Goal: Task Accomplishment & Management: Manage account settings

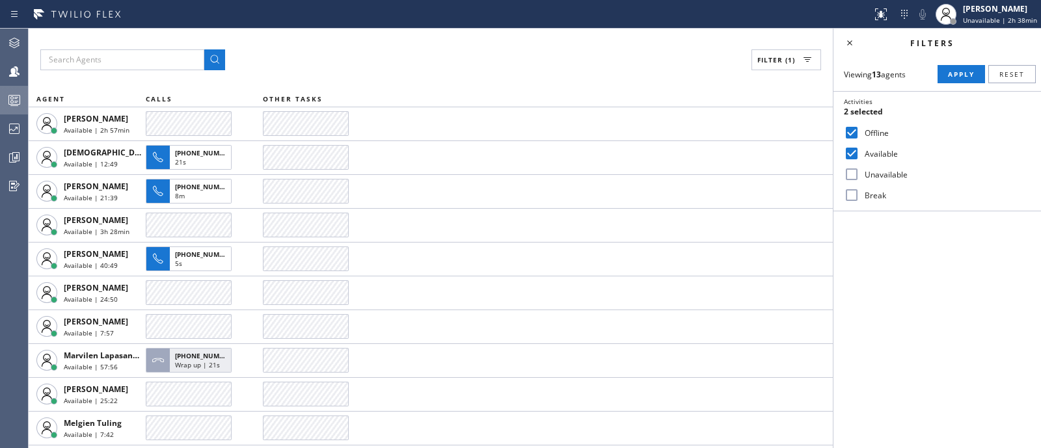
click at [7, 102] on icon at bounding box center [15, 100] width 16 height 16
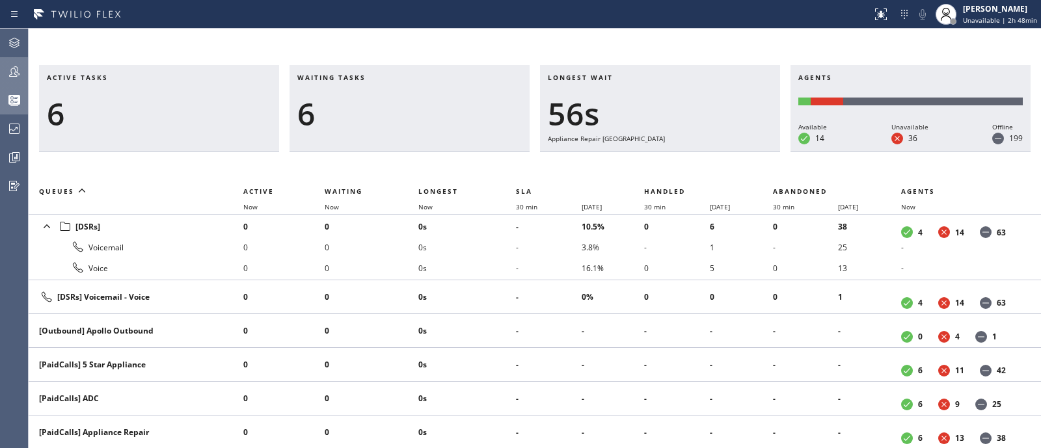
click at [0, 82] on div at bounding box center [14, 72] width 29 height 26
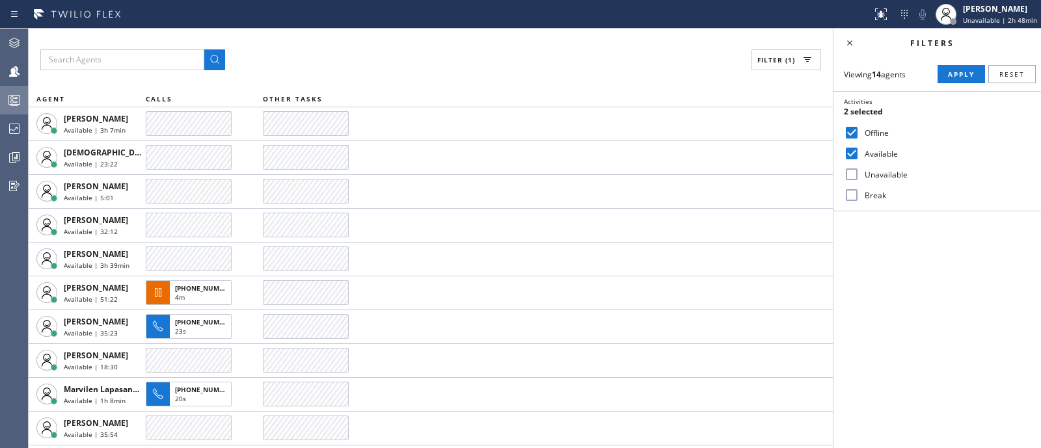
click at [3, 109] on div at bounding box center [14, 100] width 29 height 26
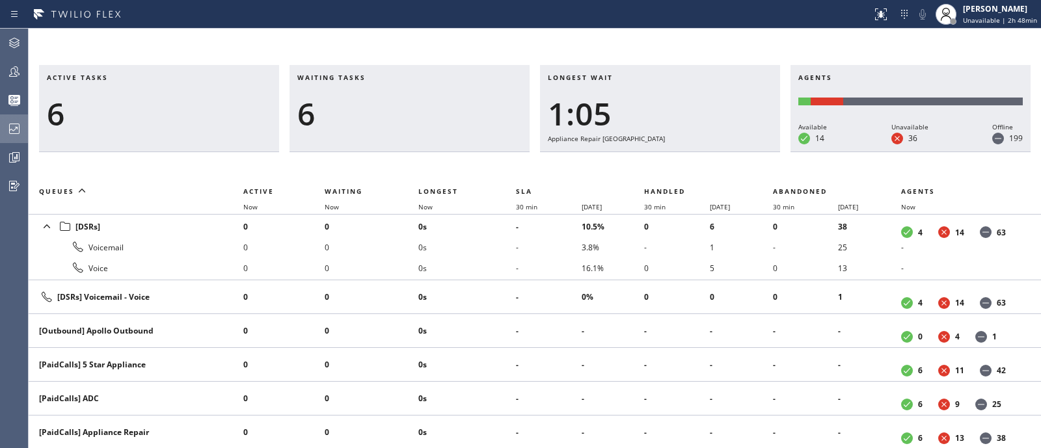
click at [6, 130] on div at bounding box center [14, 129] width 29 height 16
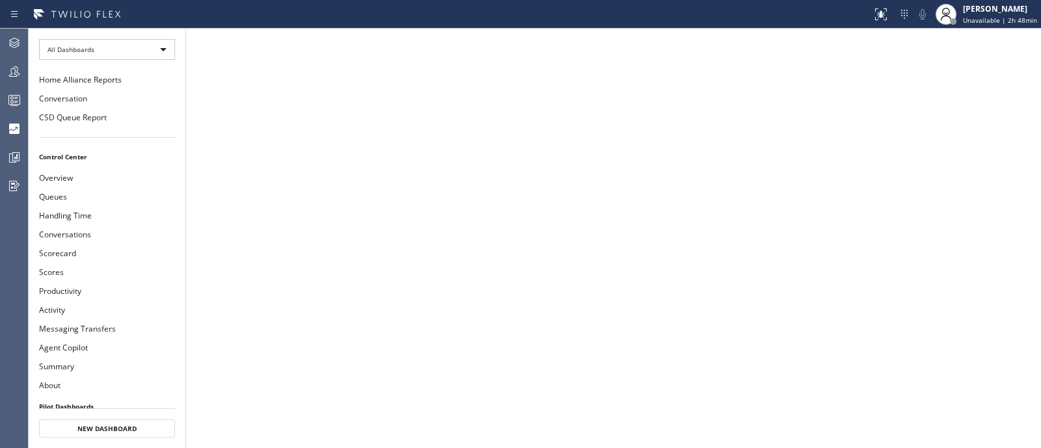
click at [7, 102] on icon at bounding box center [15, 100] width 16 height 16
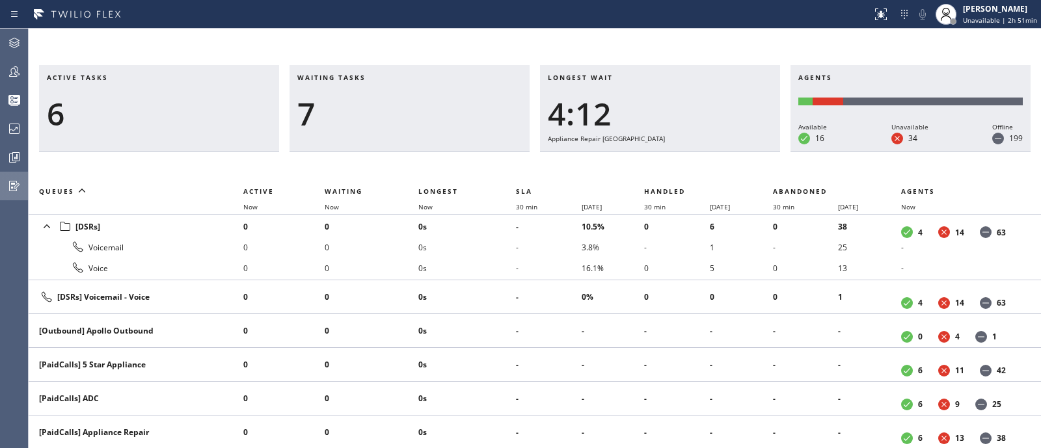
click at [12, 174] on div at bounding box center [14, 186] width 29 height 26
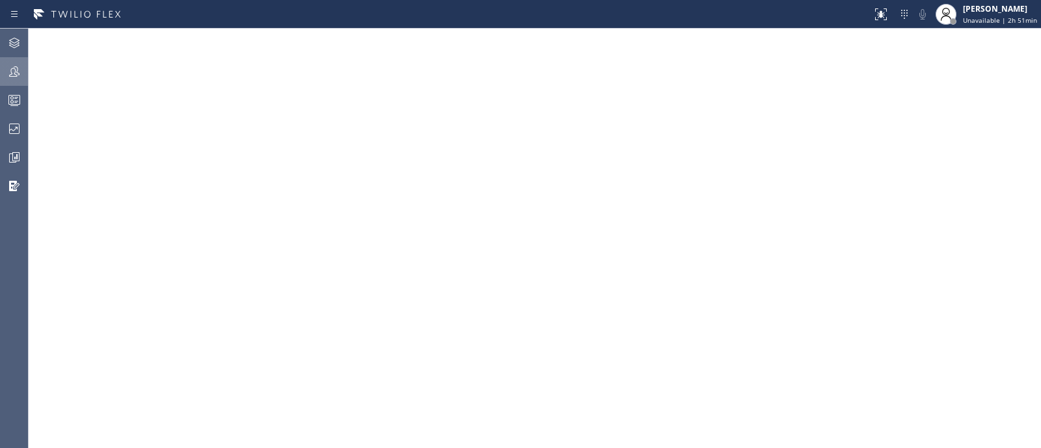
click at [0, 57] on button "Teams" at bounding box center [14, 71] width 28 height 29
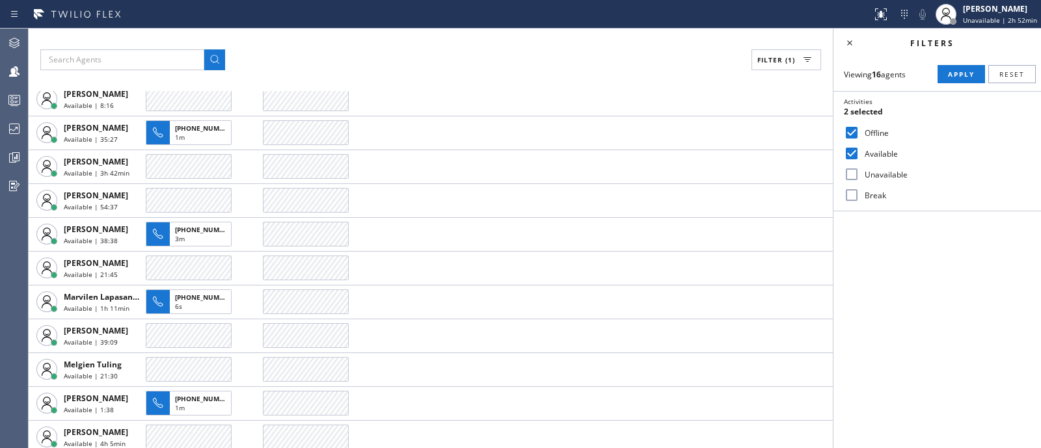
scroll to position [200, 0]
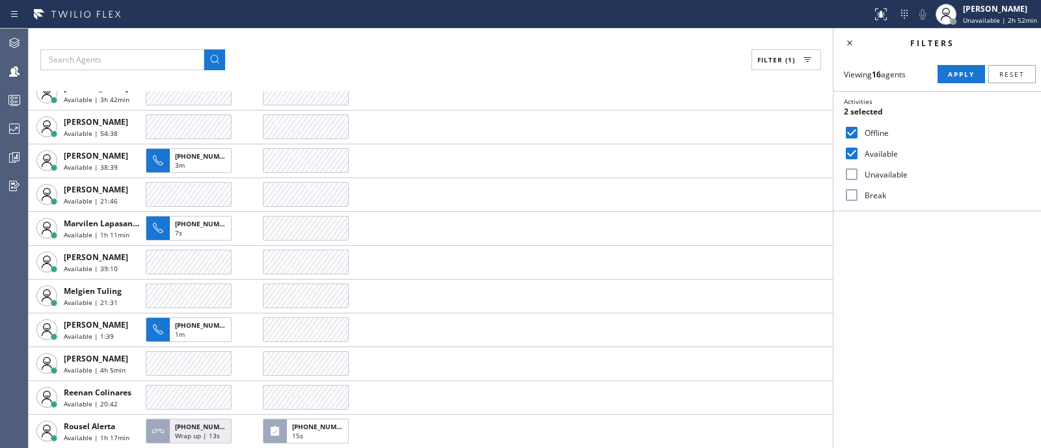
click at [18, 101] on icon at bounding box center [15, 100] width 16 height 16
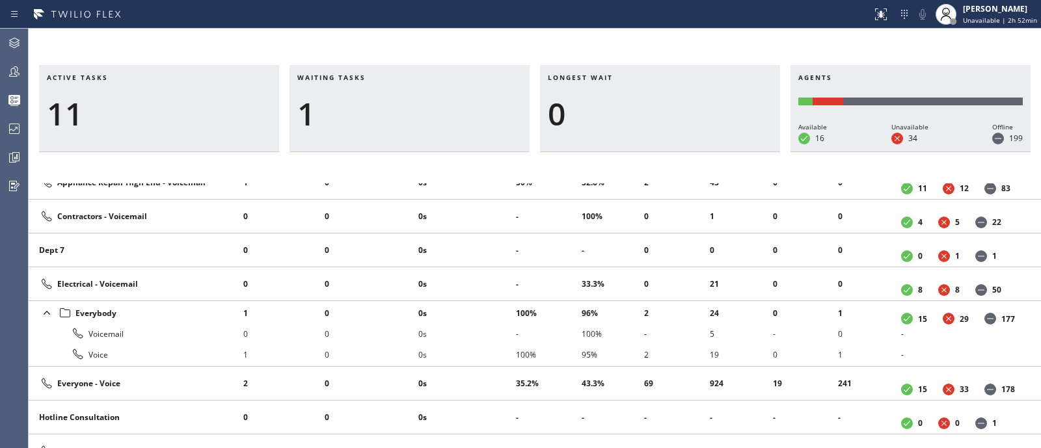
scroll to position [891, 0]
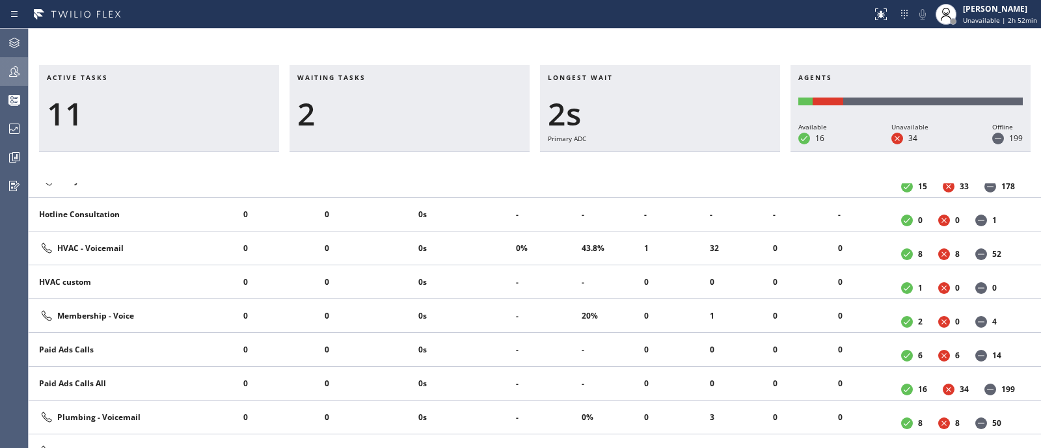
click at [18, 74] on icon at bounding box center [14, 71] width 10 height 10
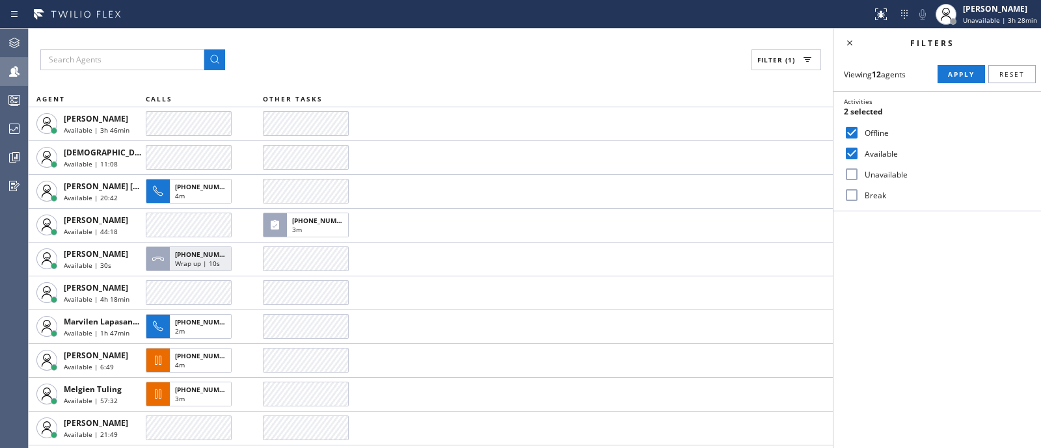
click at [993, 309] on div "Filters Viewing 12 agents Apply Reset Activities 2 selected Offline Available U…" at bounding box center [938, 239] width 208 height 420
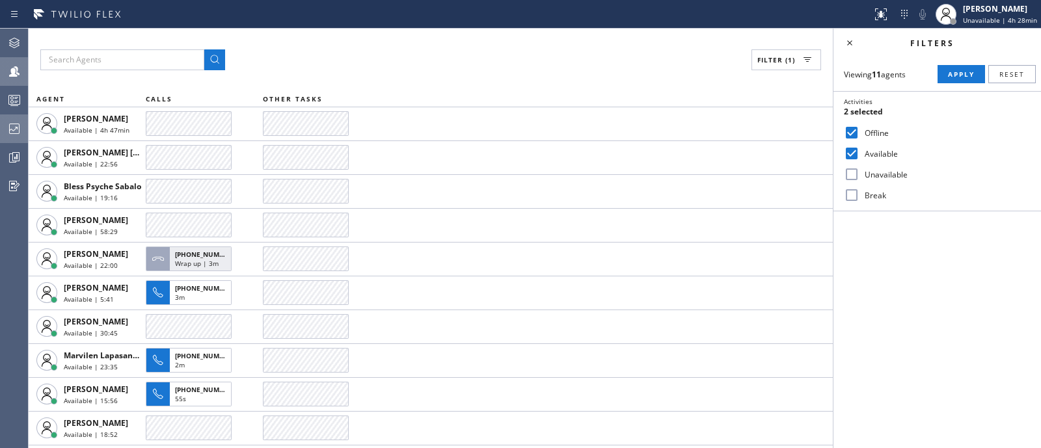
click at [12, 135] on icon at bounding box center [15, 129] width 16 height 16
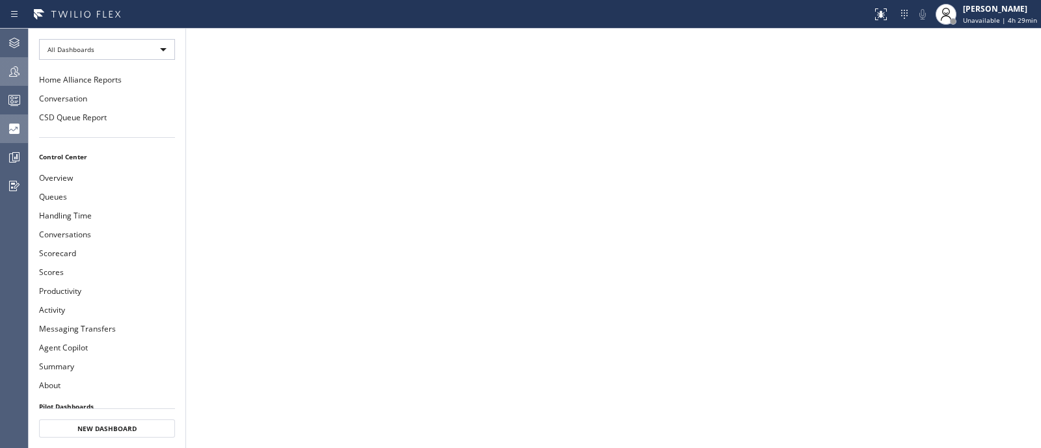
click at [15, 106] on icon at bounding box center [15, 100] width 16 height 16
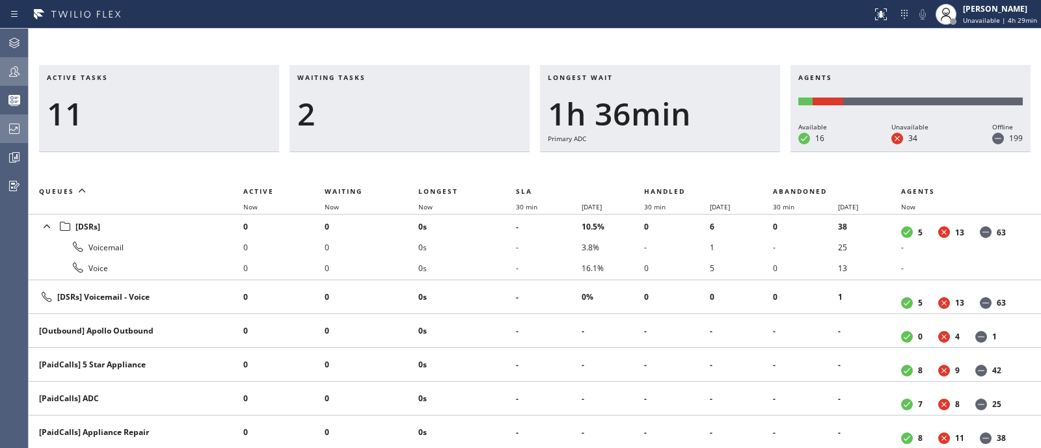
click at [12, 71] on icon at bounding box center [15, 72] width 16 height 16
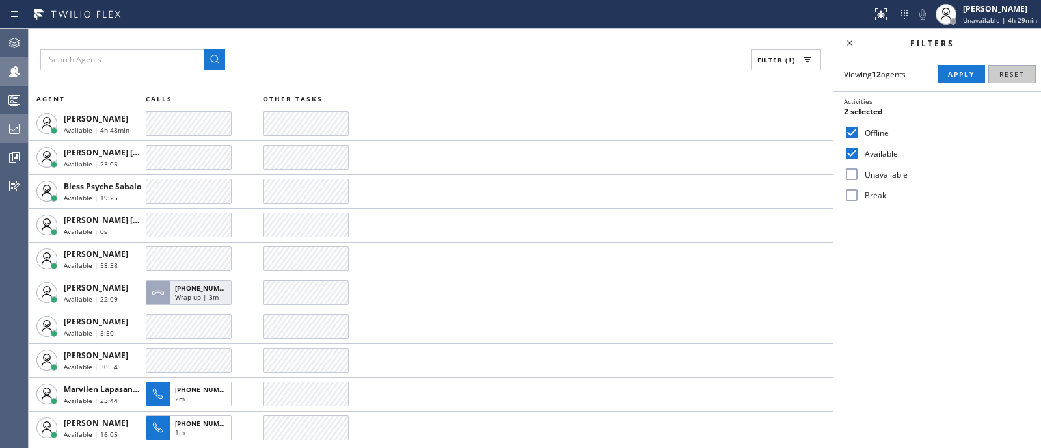
click at [1024, 79] on button "Reset" at bounding box center [1013, 74] width 48 height 18
checkbox input "false"
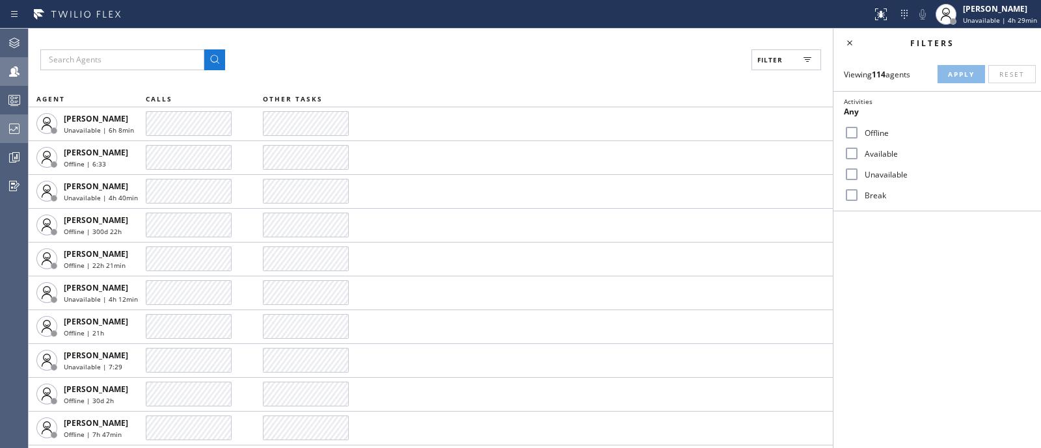
click at [885, 151] on label "Available" at bounding box center [945, 153] width 171 height 11
click at [860, 151] on input "Available" at bounding box center [852, 154] width 16 height 16
checkbox input "true"
click at [960, 73] on span "Apply" at bounding box center [961, 74] width 27 height 9
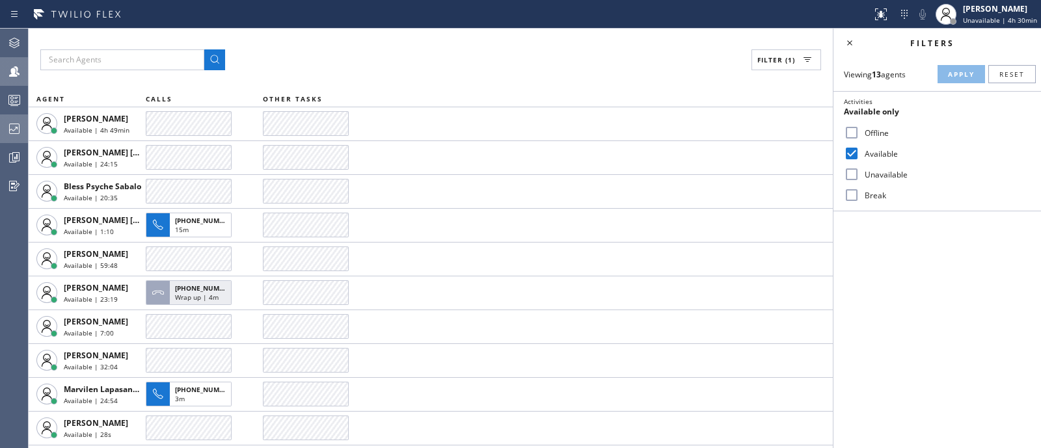
click at [902, 260] on div "Filters Viewing 13 agents Apply Reset Activities Available only Offline Availab…" at bounding box center [938, 239] width 208 height 420
click at [597, 91] on th "OTHER TASKS" at bounding box center [548, 99] width 570 height 16
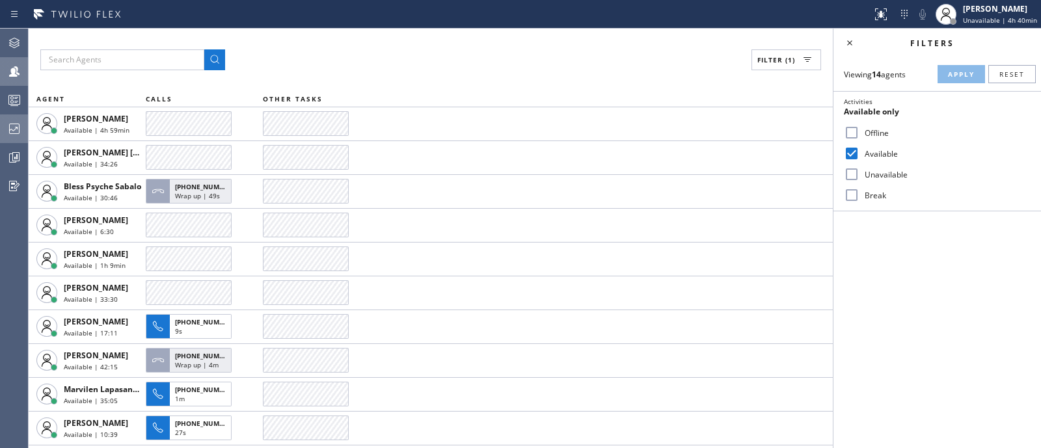
drag, startPoint x: 853, startPoint y: 151, endPoint x: 853, endPoint y: 177, distance: 26.0
click at [853, 177] on div "Offline Available Unavailable Break" at bounding box center [938, 163] width 208 height 83
click at [853, 177] on input "Unavailable" at bounding box center [852, 175] width 16 height 16
checkbox input "true"
click at [853, 148] on input "Available" at bounding box center [852, 154] width 16 height 16
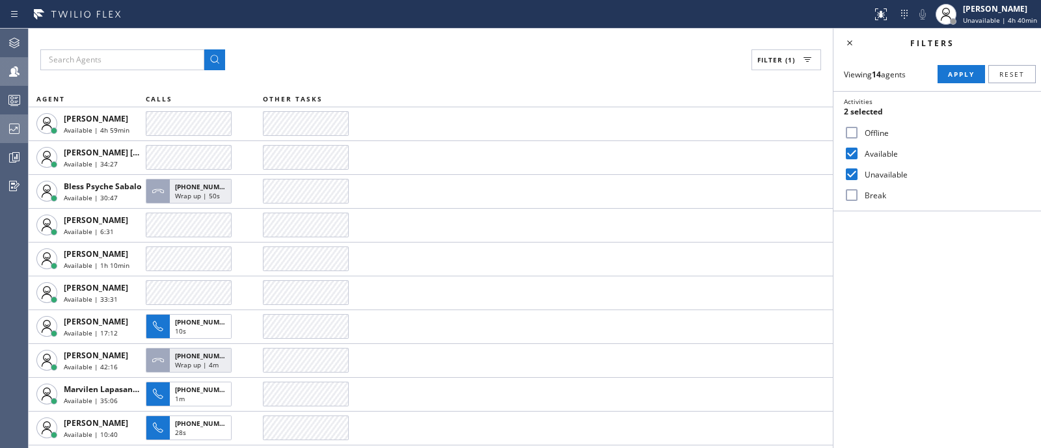
checkbox input "false"
click at [960, 64] on div "Viewing 14 agents Apply Reset Activities Unavailable only Offline Available Una…" at bounding box center [938, 134] width 208 height 154
click at [948, 73] on button "Apply" at bounding box center [962, 74] width 48 height 18
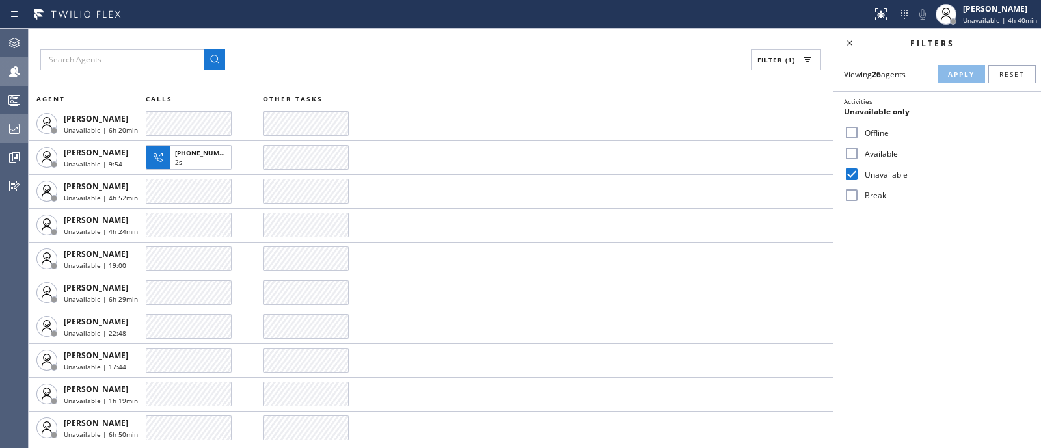
click at [883, 172] on label "Unavailable" at bounding box center [945, 174] width 171 height 11
click at [860, 172] on input "Unavailable" at bounding box center [852, 175] width 16 height 16
checkbox input "false"
click at [851, 139] on input "Offline" at bounding box center [852, 133] width 16 height 16
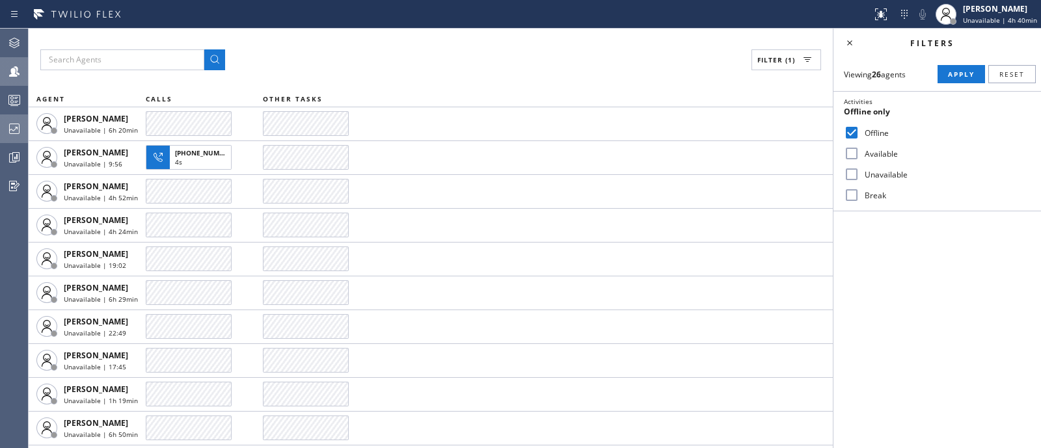
checkbox input "false"
click at [851, 199] on input "Break" at bounding box center [852, 195] width 16 height 16
click at [978, 66] on button "Apply" at bounding box center [962, 74] width 48 height 18
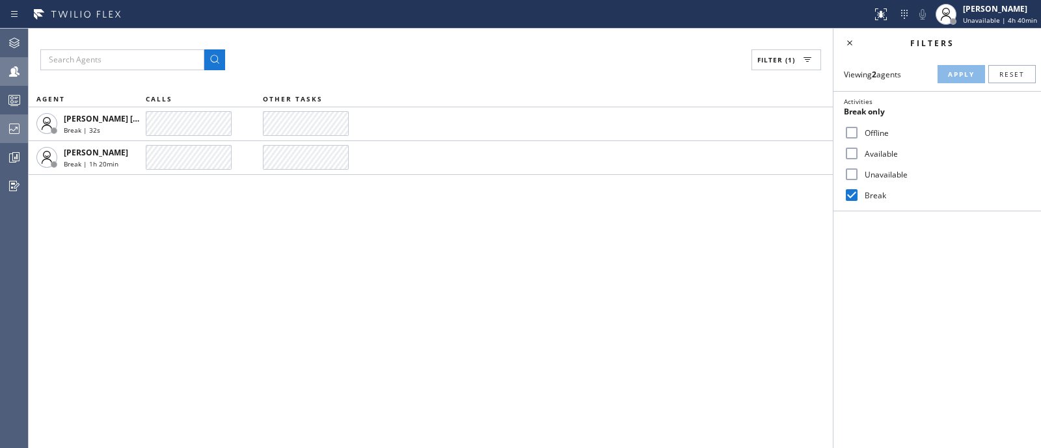
click at [850, 193] on input "Break" at bounding box center [852, 195] width 16 height 16
checkbox input "false"
click at [853, 152] on input "Available" at bounding box center [852, 154] width 16 height 16
click at [954, 74] on span "Apply" at bounding box center [961, 74] width 27 height 9
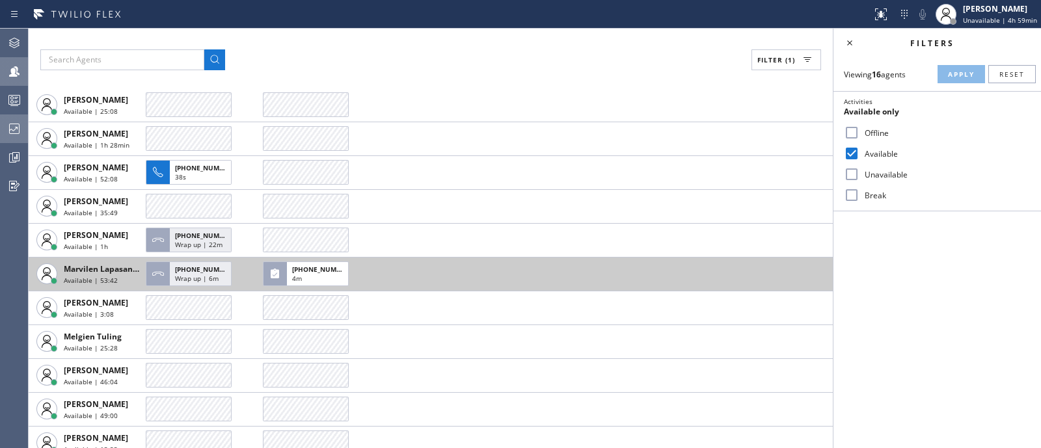
scroll to position [156, 0]
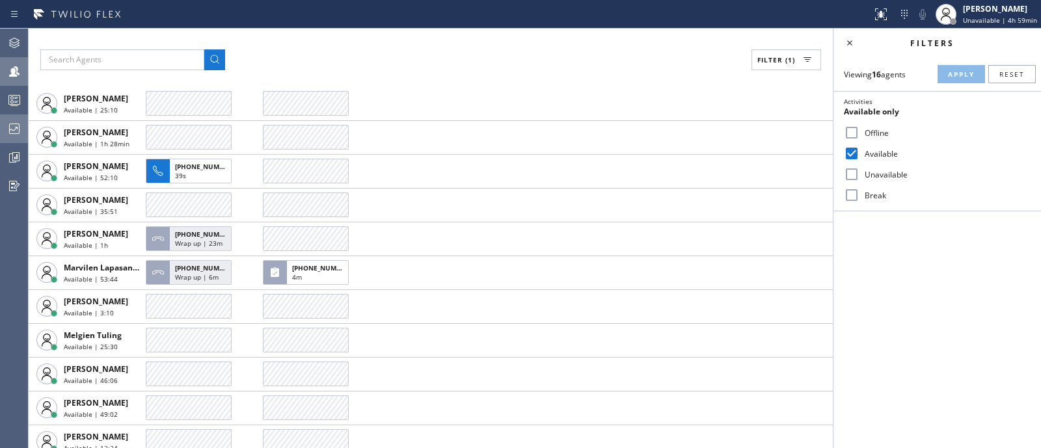
click at [847, 152] on input "Available" at bounding box center [852, 154] width 16 height 16
checkbox input "false"
click at [851, 174] on input "Unavailable" at bounding box center [852, 175] width 16 height 16
checkbox input "true"
click at [951, 72] on span "Apply" at bounding box center [961, 74] width 27 height 9
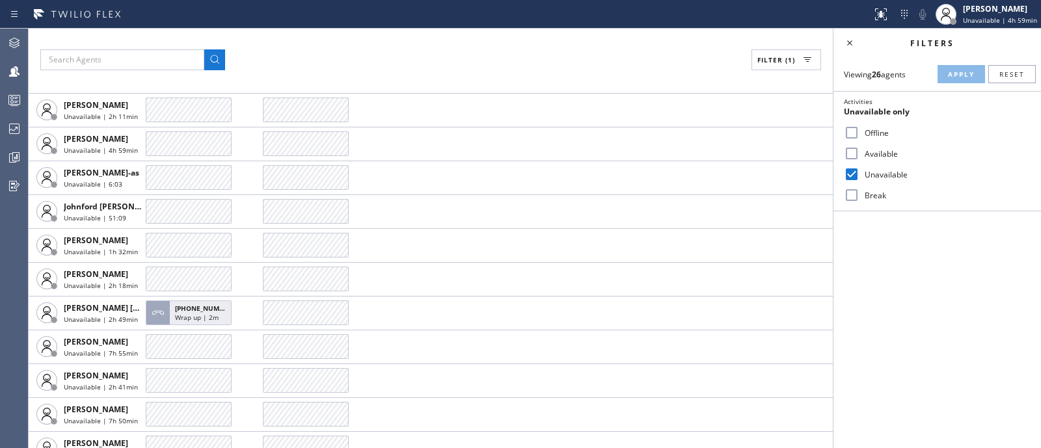
scroll to position [538, 0]
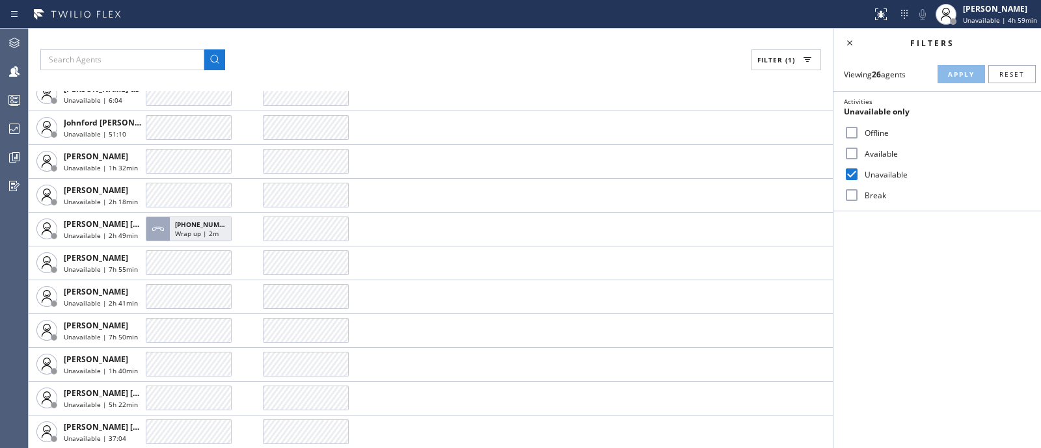
click at [859, 167] on input "Unavailable" at bounding box center [852, 175] width 16 height 16
checkbox input "false"
click at [849, 147] on input "Available" at bounding box center [852, 154] width 16 height 16
click at [956, 81] on button "Apply" at bounding box center [962, 74] width 48 height 18
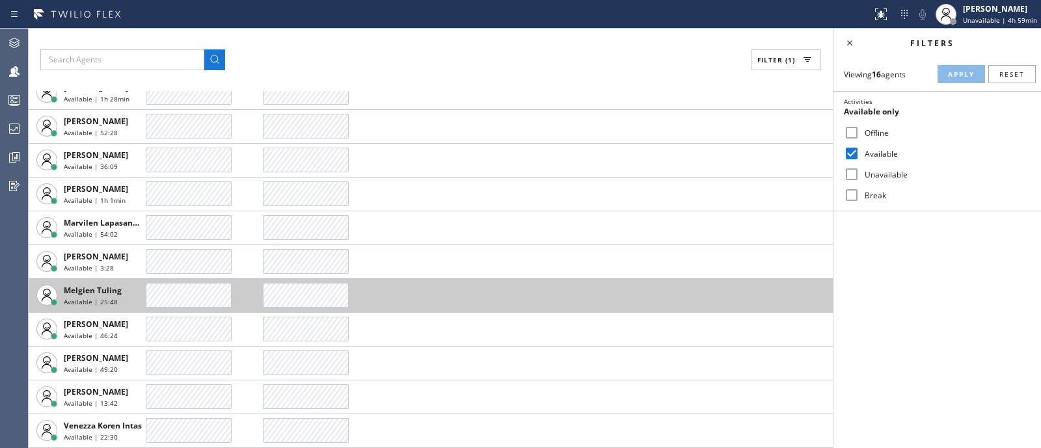
scroll to position [200, 0]
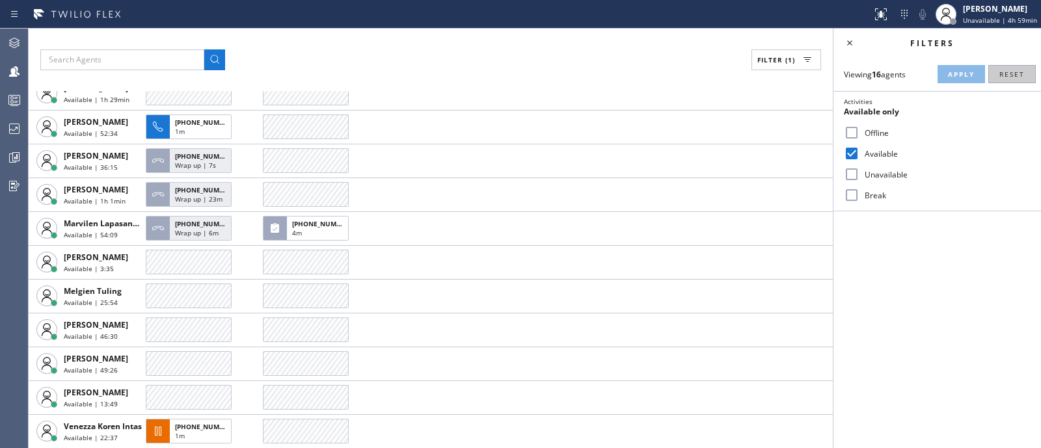
click at [1025, 72] on span "Reset" at bounding box center [1012, 74] width 25 height 9
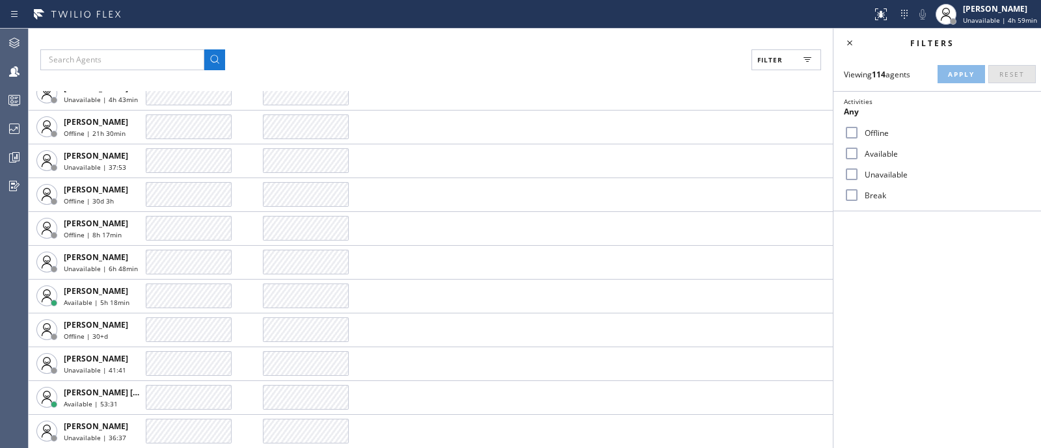
scroll to position [538, 0]
click at [847, 151] on input "Available" at bounding box center [852, 154] width 16 height 16
checkbox input "true"
click at [970, 72] on span "Apply" at bounding box center [961, 74] width 27 height 9
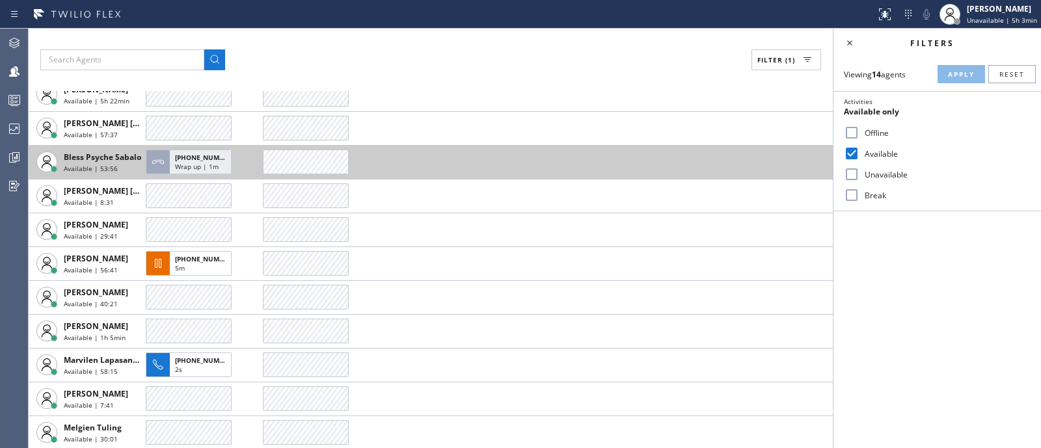
scroll to position [0, 0]
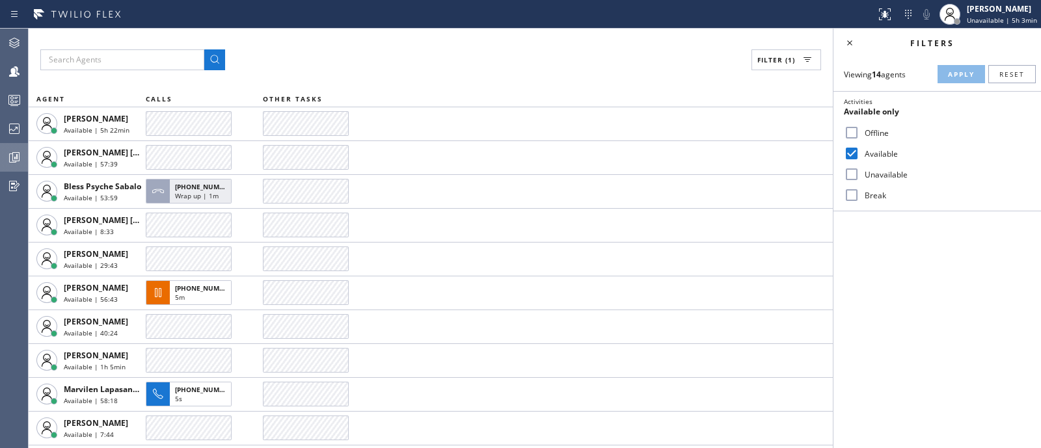
click at [12, 145] on div at bounding box center [14, 157] width 29 height 26
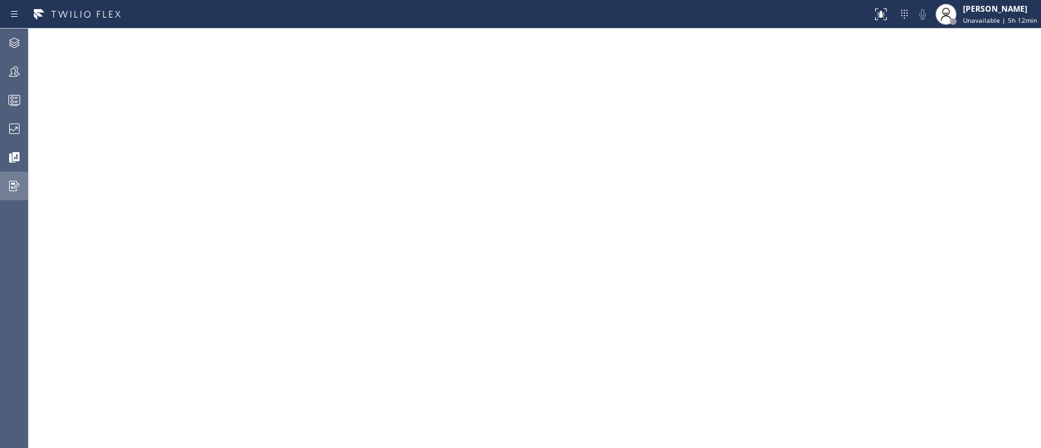
click at [12, 174] on div at bounding box center [14, 186] width 29 height 26
click at [3, 94] on div at bounding box center [14, 100] width 29 height 16
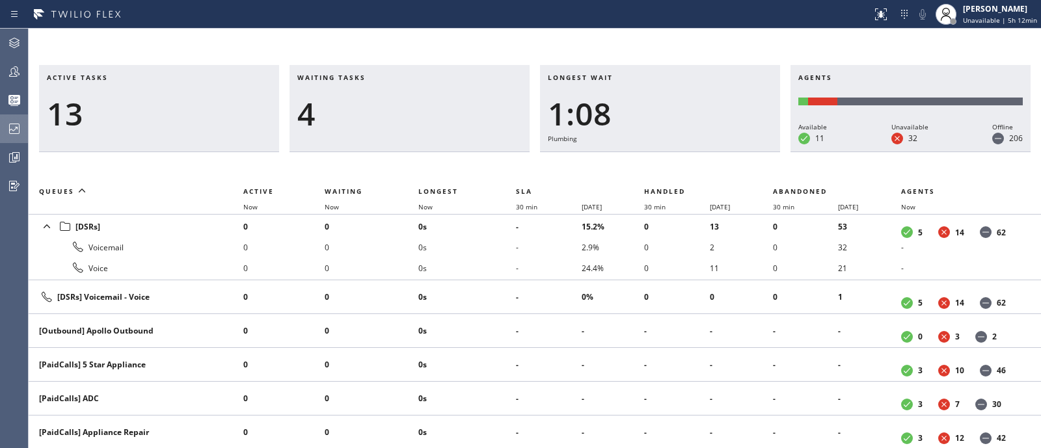
click at [7, 119] on div at bounding box center [14, 129] width 29 height 26
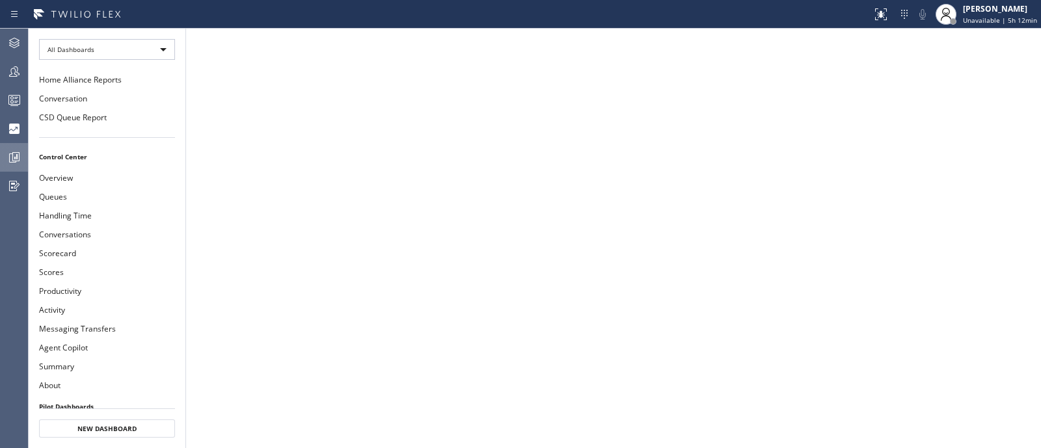
click at [16, 148] on div at bounding box center [14, 157] width 29 height 26
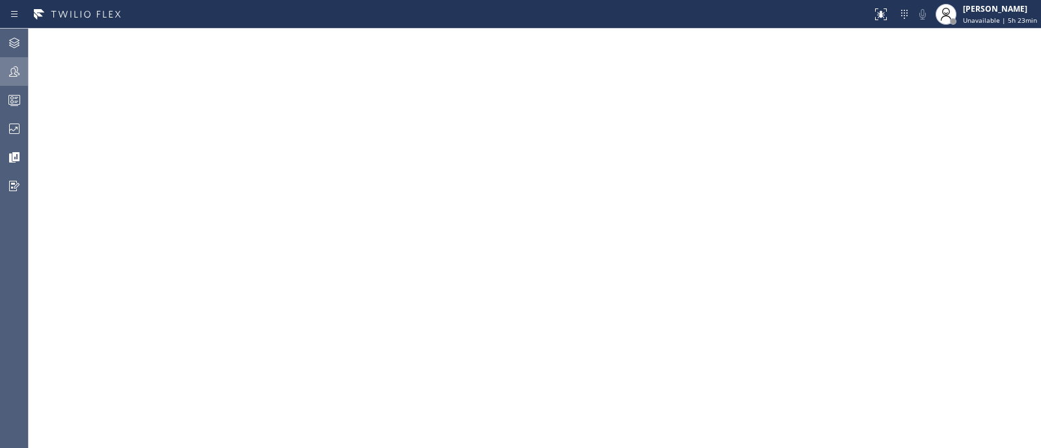
click at [22, 83] on div at bounding box center [14, 72] width 29 height 26
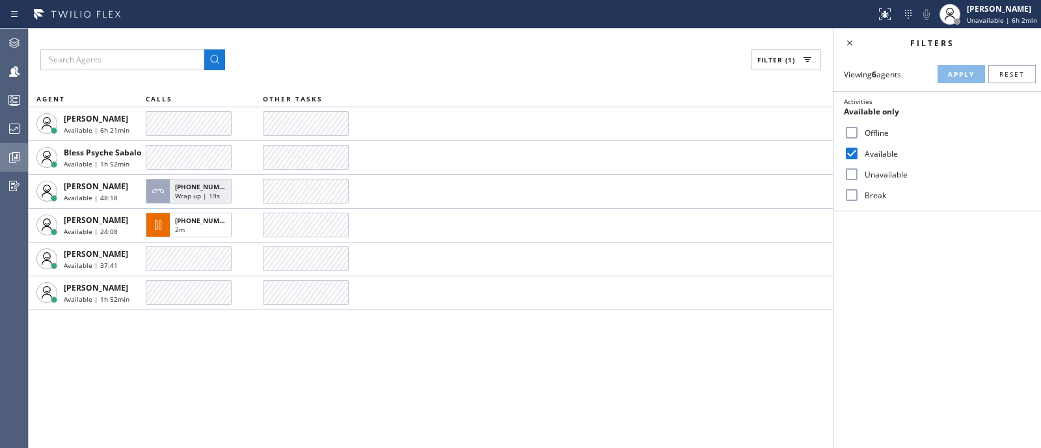
click at [6, 160] on div at bounding box center [14, 158] width 29 height 16
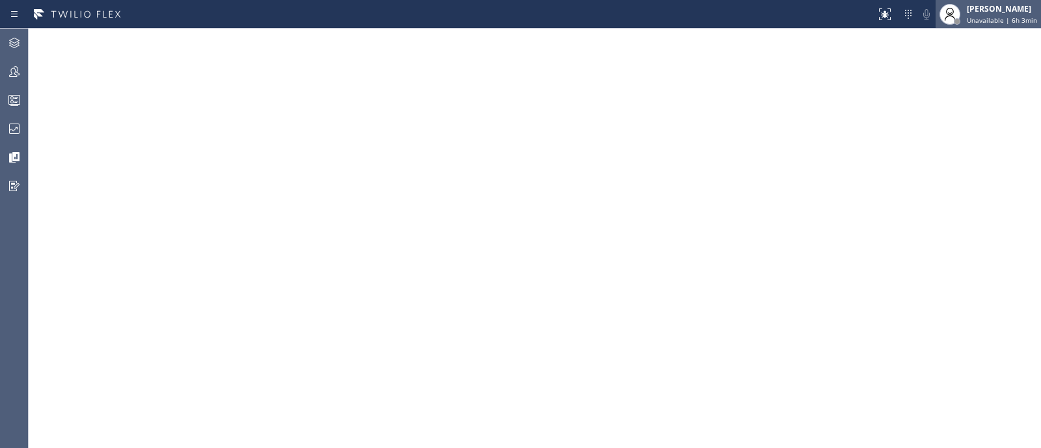
click at [1026, 2] on div "Jehn Kersten Omelgo Unavailable | 6h 3min" at bounding box center [988, 14] width 105 height 29
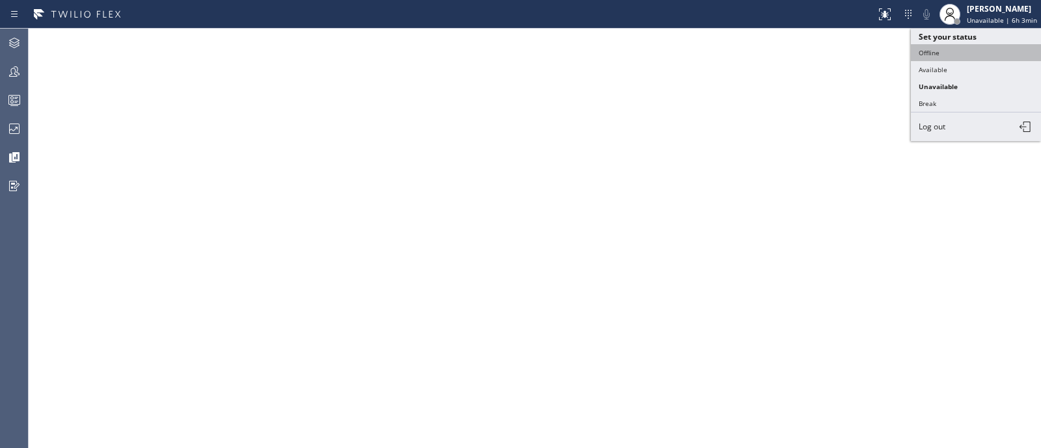
click at [966, 50] on button "Offline" at bounding box center [976, 52] width 130 height 17
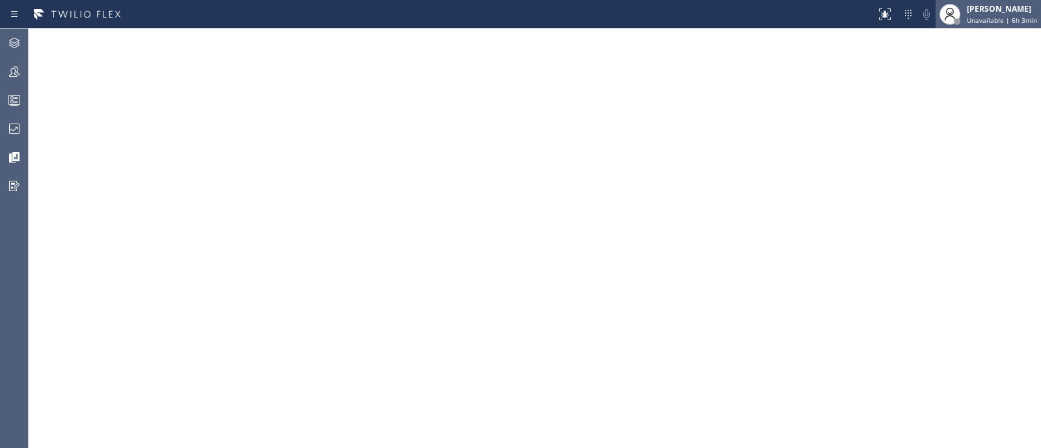
click at [983, 24] on span "Unavailable | 6h 3min" at bounding box center [1002, 20] width 70 height 9
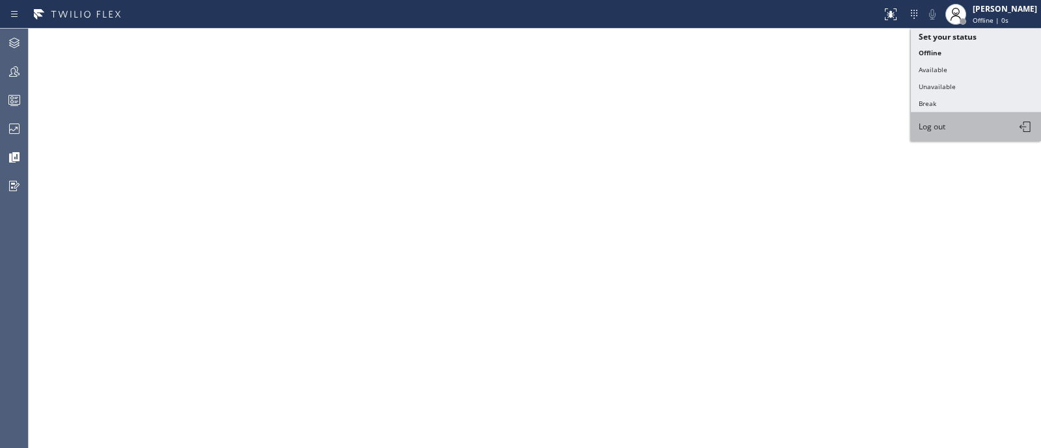
click at [946, 131] on button "Log out" at bounding box center [976, 127] width 130 height 29
